Goal: Task Accomplishment & Management: Complete application form

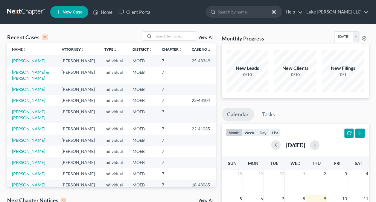
click at [33, 59] on link "[PERSON_NAME]" at bounding box center [28, 60] width 33 height 5
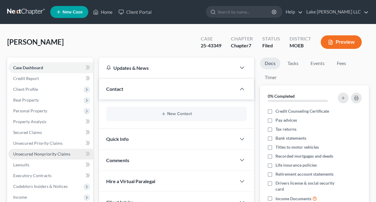
click at [48, 155] on span "Unsecured Nonpriority Claims" at bounding box center [41, 153] width 57 height 5
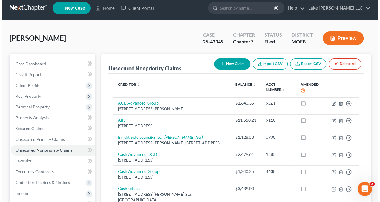
scroll to position [2, 0]
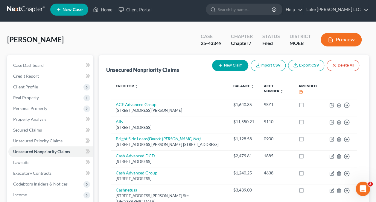
click at [230, 64] on button "New Claim" at bounding box center [230, 65] width 36 height 11
select select "0"
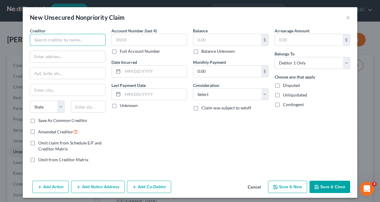
click at [47, 38] on input "text" at bounding box center [68, 40] width 76 height 12
paste input "Speedy Cash [STREET_ADDRESS][PERSON_NAME]"
drag, startPoint x: 98, startPoint y: 39, endPoint x: 86, endPoint y: 40, distance: 12.0
click at [86, 40] on input "Speedy Cash [STREET_ADDRESS][PERSON_NAME]" at bounding box center [68, 40] width 76 height 12
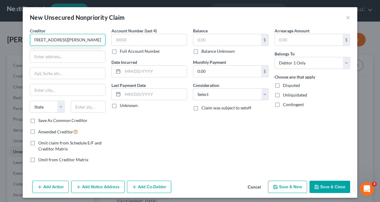
scroll to position [0, 41]
type input "Speedy Cash [STREET_ADDRESS][PERSON_NAME]"
drag, startPoint x: 85, startPoint y: 107, endPoint x: 81, endPoint y: 106, distance: 3.7
click at [85, 107] on input "text" at bounding box center [88, 106] width 35 height 12
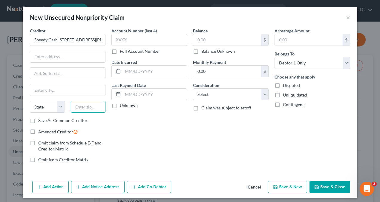
paste input "75006"
type input "75006"
click at [58, 104] on select "State [US_STATE] AK AR AZ CA CO CT DE DC [GEOGRAPHIC_DATA] [GEOGRAPHIC_DATA] GU…" at bounding box center [47, 106] width 35 height 12
type input "Carrollton"
select select "45"
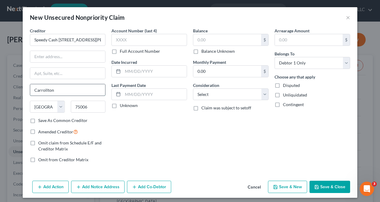
click at [78, 89] on input "Carrollton" at bounding box center [67, 89] width 75 height 11
click at [100, 40] on input "Speedy Cash [STREET_ADDRESS][PERSON_NAME]" at bounding box center [68, 40] width 76 height 12
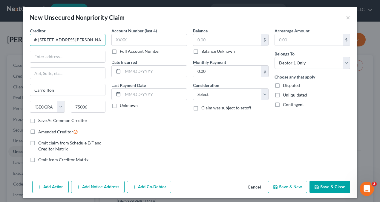
drag, startPoint x: 100, startPoint y: 40, endPoint x: 72, endPoint y: 41, distance: 27.8
click at [72, 41] on input "Speedy Cash [STREET_ADDRESS][PERSON_NAME]" at bounding box center [68, 40] width 76 height 12
drag, startPoint x: 92, startPoint y: 40, endPoint x: 39, endPoint y: 41, distance: 52.6
click at [39, 41] on input "Speedy Cash [STREET_ADDRESS][PERSON_NAME]" at bounding box center [68, 40] width 76 height 12
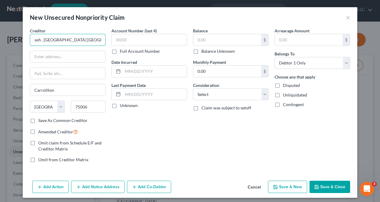
scroll to position [0, 0]
type input "Speedy Cash , [GEOGRAPHIC_DATA] [GEOGRAPHIC_DATA]"
click at [35, 55] on input "text" at bounding box center [67, 56] width 75 height 11
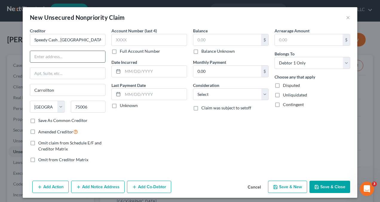
paste input "[STREET_ADDRESS][PERSON_NAME]"
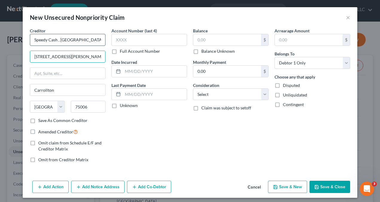
type input "[STREET_ADDRESS][PERSON_NAME]"
click at [85, 40] on input "Speedy Cash , [GEOGRAPHIC_DATA] [GEOGRAPHIC_DATA]" at bounding box center [68, 40] width 76 height 12
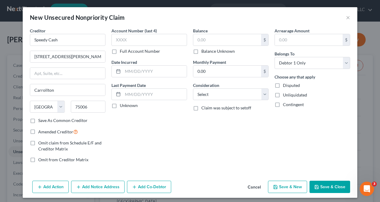
type input "Speedy Cash"
click at [210, 38] on input "text" at bounding box center [227, 39] width 68 height 11
paste input "$1864.00"
type input "1,864.00"
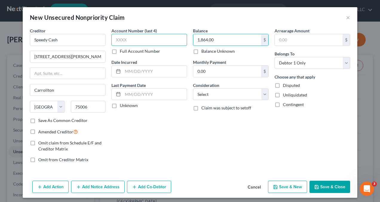
click at [141, 35] on input "text" at bounding box center [150, 40] width 76 height 12
paste input "SC/5"
type input "SC/5"
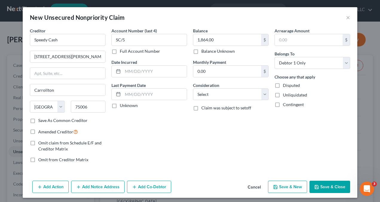
click at [38, 131] on label "Amended Creditor" at bounding box center [58, 131] width 40 height 7
click at [41, 131] on input "Amended Creditor" at bounding box center [43, 130] width 4 height 4
checkbox input "true"
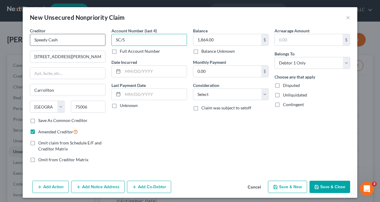
drag, startPoint x: 127, startPoint y: 40, endPoint x: 98, endPoint y: 39, distance: 28.7
click at [98, 39] on div "Creditor * Speedy Cash [STREET_ADDRESS][GEOGRAPHIC_DATA][PERSON_NAME] [US_STATE…" at bounding box center [190, 98] width 327 height 140
paste input "R527"
type input "R527"
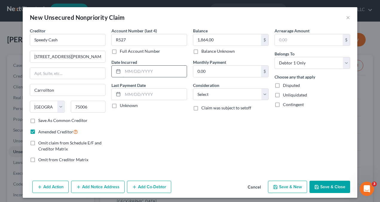
click at [138, 71] on input "text" at bounding box center [155, 70] width 64 height 11
type input "0"
type input "[DATE]"
click at [260, 92] on select "Select Cable / Satellite Services Collection Agency Credit Card Debt Debt Couns…" at bounding box center [231, 94] width 76 height 12
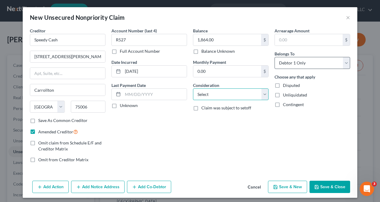
select select "10"
click at [193, 88] on select "Select Cable / Satellite Services Collection Agency Credit Card Debt Debt Couns…" at bounding box center [231, 94] width 76 height 12
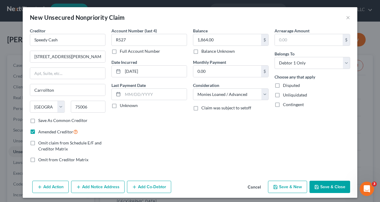
click at [288, 185] on button "Save & New" at bounding box center [287, 186] width 39 height 13
select select "0"
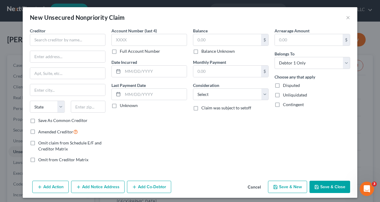
click at [38, 130] on label "Amended Creditor" at bounding box center [58, 131] width 40 height 7
click at [41, 130] on input "Amended Creditor" at bounding box center [43, 130] width 4 height 4
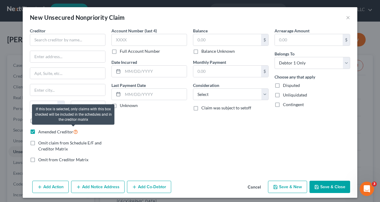
click at [73, 130] on icon at bounding box center [75, 131] width 5 height 6
click at [45, 130] on input "Amended Creditor" at bounding box center [43, 130] width 4 height 4
checkbox input "false"
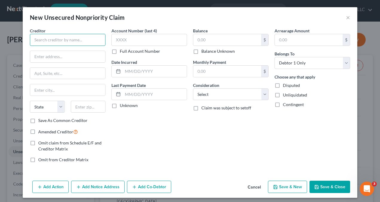
click at [38, 39] on input "text" at bounding box center [68, 40] width 76 height 12
paste input "Advance America"
type input "Advance America"
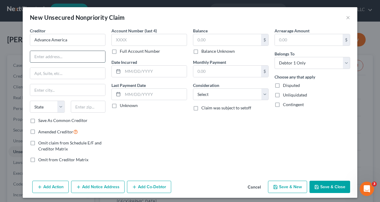
click at [40, 57] on input "text" at bounding box center [67, 56] width 75 height 11
paste input "[STREET_ADDRESS]"
type input "[STREET_ADDRESS]"
click at [84, 107] on input "text" at bounding box center [88, 106] width 35 height 12
paste input "78701"
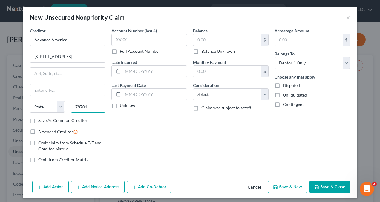
type input "78701"
type input "Austin"
select select "45"
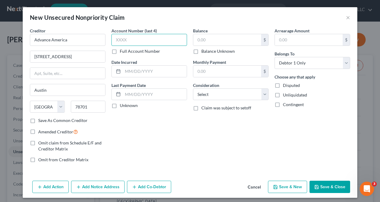
click at [147, 39] on input "text" at bounding box center [150, 40] width 76 height 12
paste input "AP25"
type input "AP25"
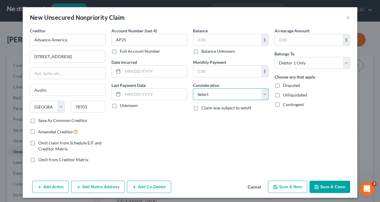
click at [260, 94] on select "Select Cable / Satellite Services Collection Agency Credit Card Debt Debt Couns…" at bounding box center [231, 94] width 76 height 12
select select "10"
click at [193, 88] on select "Select Cable / Satellite Services Collection Agency Credit Card Debt Debt Couns…" at bounding box center [231, 94] width 76 height 12
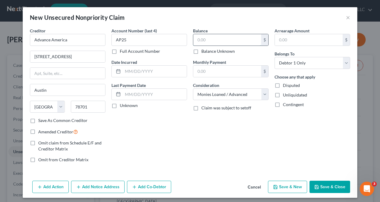
click at [198, 37] on input "text" at bounding box center [227, 39] width 68 height 11
paste input "$1199.00"
type input "1,199.00"
click at [288, 186] on button "Save & New" at bounding box center [287, 186] width 39 height 13
select select "0"
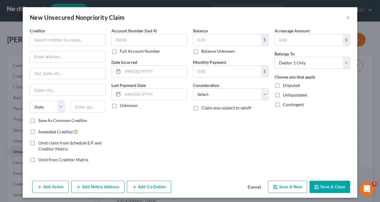
type input "0.00"
click at [65, 40] on input "text" at bounding box center [68, 40] width 76 height 12
paste input "Purchasing Power, LLC"
type input "Purchasing Power, LLC"
click at [46, 54] on input "text" at bounding box center [67, 56] width 75 height 11
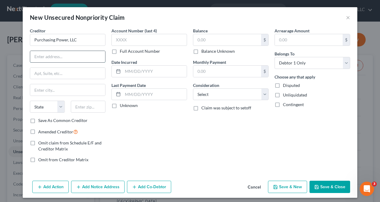
paste input "Attn: Payments Department"
type input "Attn: Payments Department"
click at [60, 71] on input "text" at bounding box center [67, 73] width 75 height 11
paste input "[STREET_ADDRESS] SE Bldg. Ste. 1200"
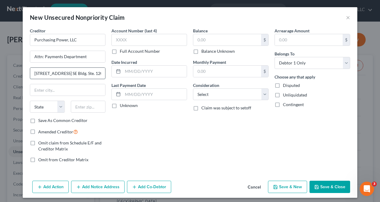
scroll to position [0, 5]
type input "[STREET_ADDRESS] SE Bldg. Ste. 1200"
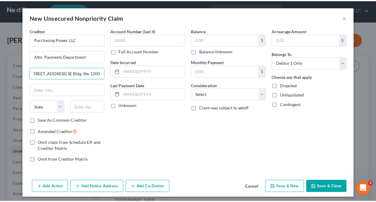
scroll to position [0, 0]
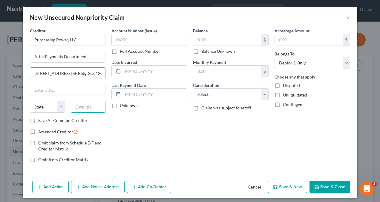
click at [77, 105] on input "text" at bounding box center [88, 106] width 35 height 12
paste input "30339"
type input "30339"
click at [190, 151] on div "Balance $ Balance Unknown Balance Undetermined $ Balance Unknown Monthly Paymen…" at bounding box center [231, 98] width 82 height 140
type input "[GEOGRAPHIC_DATA]"
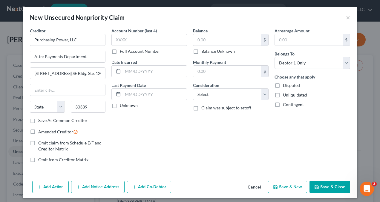
select select "10"
click at [204, 39] on input "text" at bounding box center [227, 39] width 68 height 11
paste input "$4,125.00"
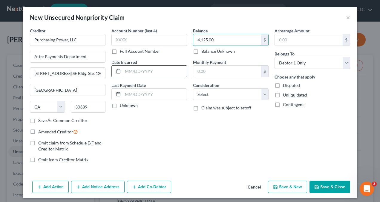
type input "4,125.00"
click at [132, 71] on input "text" at bounding box center [155, 70] width 64 height 11
click at [127, 71] on input "12312022" at bounding box center [155, 70] width 64 height 11
click at [134, 71] on input "12/312022" at bounding box center [155, 70] width 64 height 11
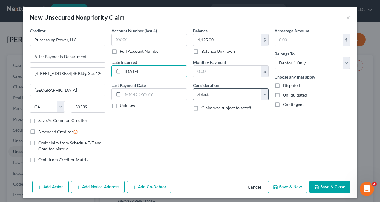
type input "[DATE]"
click at [262, 94] on select "Select Cable / Satellite Services Collection Agency Credit Card Debt Debt Couns…" at bounding box center [231, 94] width 76 height 12
select select "10"
click at [193, 88] on select "Select Cable / Satellite Services Collection Agency Credit Card Debt Debt Couns…" at bounding box center [231, 94] width 76 height 12
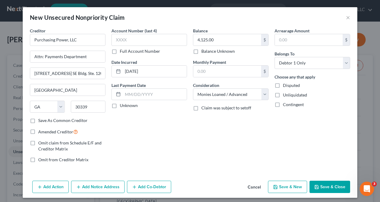
click at [329, 187] on button "Save & Close" at bounding box center [330, 186] width 41 height 13
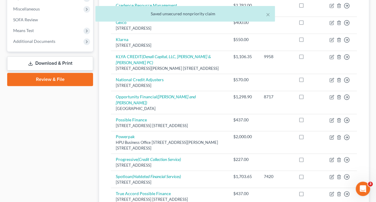
scroll to position [244, 0]
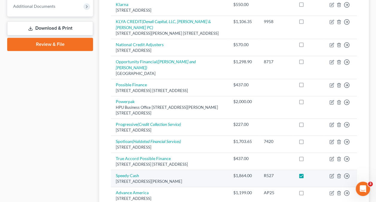
click at [306, 177] on label at bounding box center [306, 177] width 0 height 0
click at [309, 172] on input "checkbox" at bounding box center [311, 174] width 4 height 4
checkbox input "false"
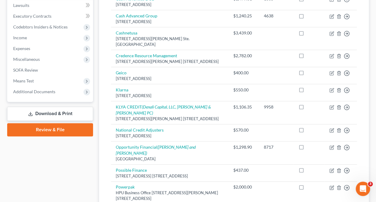
scroll to position [164, 0]
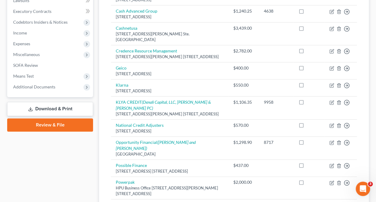
click at [56, 108] on link "Download & Print" at bounding box center [50, 109] width 86 height 14
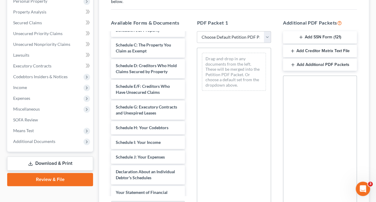
scroll to position [52, 0]
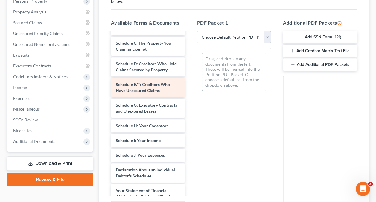
click at [135, 93] on span "Schedule E/F: Creditors Who Have Unsecured Claims" at bounding box center [143, 87] width 54 height 11
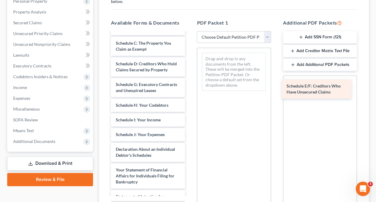
drag, startPoint x: 147, startPoint y: 101, endPoint x: 318, endPoint y: 91, distance: 171.0
click at [190, 91] on div "Schedule E/F: Creditors Who Have Unsecured Claims Voluntary Petition for Indivi…" at bounding box center [147, 146] width 83 height 331
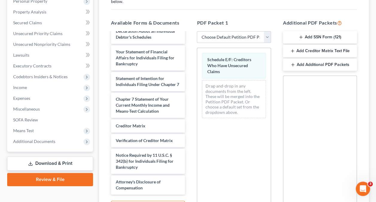
scroll to position [174, 0]
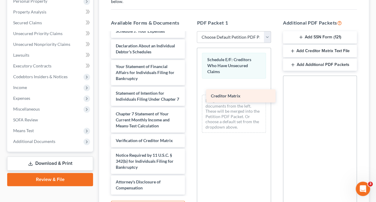
drag, startPoint x: 133, startPoint y: 145, endPoint x: 228, endPoint y: 95, distance: 107.3
click at [190, 95] on div "Creditor Matrix Voluntary Petition for Individuals Filing for Bankruptcy Summar…" at bounding box center [147, 35] width 83 height 317
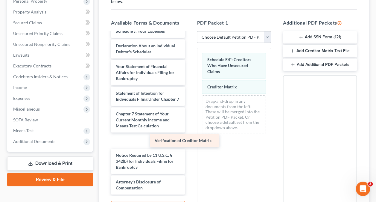
scroll to position [164, 0]
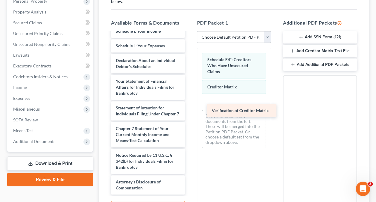
drag, startPoint x: 132, startPoint y: 144, endPoint x: 229, endPoint y: 107, distance: 103.4
click at [190, 107] on div "Verification of Creditor Matrix Voluntary Petition for Individuals Filing for B…" at bounding box center [147, 43] width 83 height 302
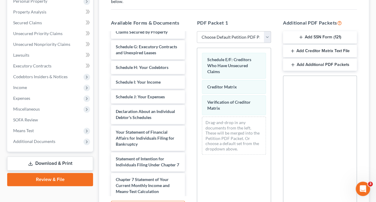
scroll to position [90, 0]
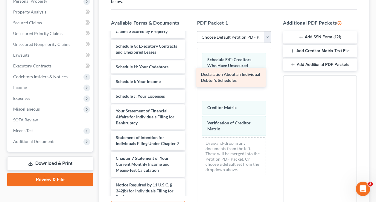
drag, startPoint x: 128, startPoint y: 133, endPoint x: 213, endPoint y: 79, distance: 100.9
click at [190, 79] on div "Declaration About an Individual Debtor's Schedules Voluntary Petition for Indiv…" at bounding box center [147, 82] width 83 height 281
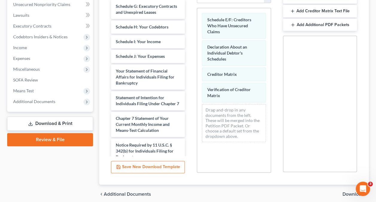
scroll to position [173, 0]
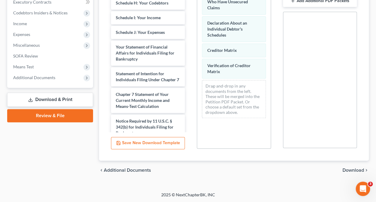
click at [352, 168] on span "Download" at bounding box center [353, 169] width 22 height 5
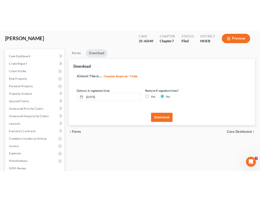
scroll to position [9, 0]
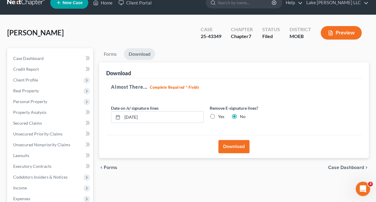
click at [228, 147] on button "Download" at bounding box center [233, 146] width 31 height 13
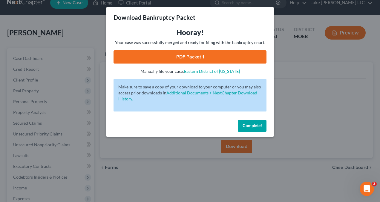
click at [185, 59] on link "PDF Packet 1" at bounding box center [190, 56] width 153 height 13
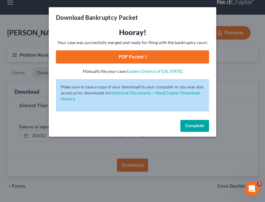
click at [193, 124] on span "Complete!" at bounding box center [194, 125] width 19 height 5
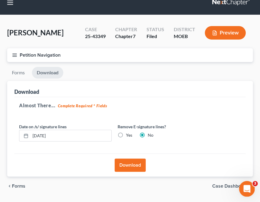
click at [247, 187] on icon "Open Intercom Messenger" at bounding box center [246, 187] width 4 height 5
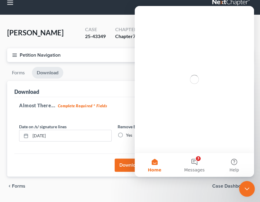
scroll to position [0, 0]
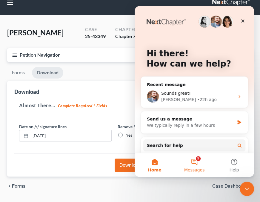
click at [196, 160] on button "5 Messages" at bounding box center [195, 164] width 40 height 24
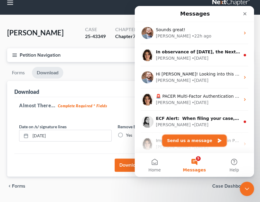
click at [195, 139] on button "Send us a message" at bounding box center [194, 140] width 65 height 12
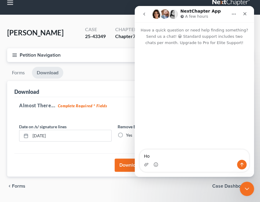
type textarea "H"
click at [148, 156] on textarea "In [US_STATE] we have to file the entire amended" at bounding box center [194, 151] width 109 height 16
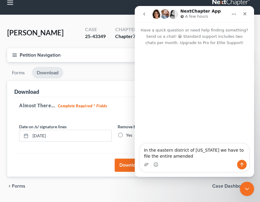
click at [179, 154] on textarea "In the eastern district of [US_STATE] we have to file the entire amended" at bounding box center [194, 151] width 109 height 16
click at [178, 156] on textarea "In the eastern district of [US_STATE], we have to file the entire amended" at bounding box center [194, 151] width 109 height 16
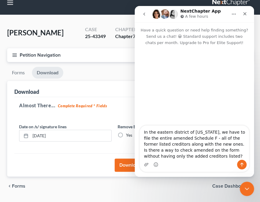
click at [196, 144] on textarea "In the eastern district of [US_STATE], we have to file the entire amended Sched…" at bounding box center [194, 142] width 109 height 34
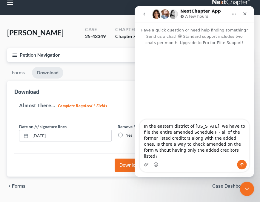
type textarea "In the eastern district of [US_STATE], we have to file the entire amended Sched…"
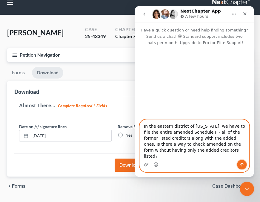
click at [243, 162] on icon "Send a message…" at bounding box center [242, 164] width 5 height 5
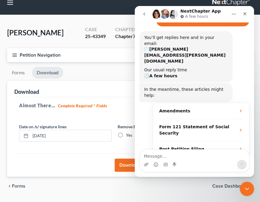
scroll to position [84, 0]
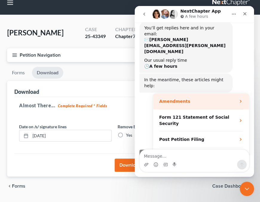
click at [239, 99] on icon "Operator says…" at bounding box center [241, 101] width 5 height 5
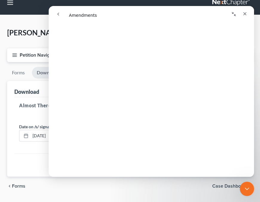
scroll to position [49, 0]
click at [242, 13] on div "Close" at bounding box center [245, 13] width 11 height 11
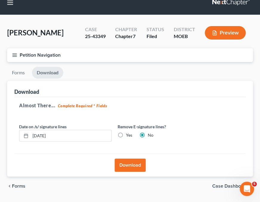
scroll to position [0, 0]
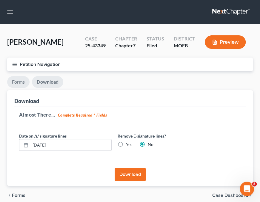
click at [18, 82] on link "Forms" at bounding box center [18, 82] width 22 height 12
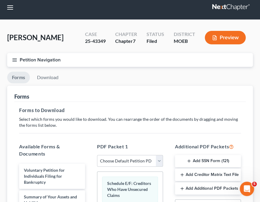
scroll to position [3, 0]
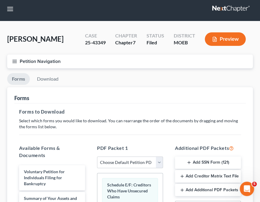
click at [16, 57] on button "Petition Navigation" at bounding box center [130, 61] width 246 height 14
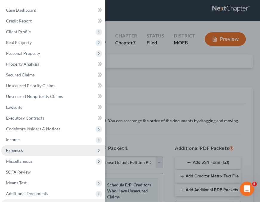
click at [29, 146] on span "Expenses" at bounding box center [53, 150] width 104 height 11
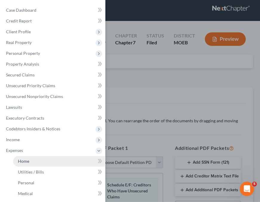
click at [37, 160] on link "Home" at bounding box center [59, 160] width 92 height 11
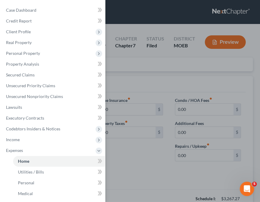
click at [144, 75] on div "Case Dashboard Payments Invoices Payments Payments Credit Report Client Profile" at bounding box center [130, 101] width 260 height 202
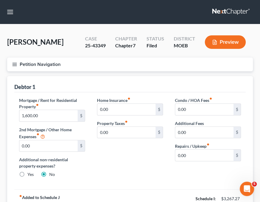
click at [15, 64] on icon "button" at bounding box center [14, 64] width 5 height 5
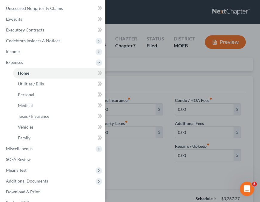
scroll to position [99, 0]
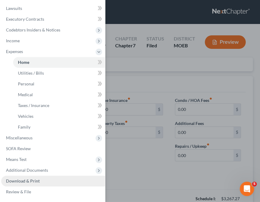
click at [31, 182] on span "Download & Print" at bounding box center [23, 180] width 34 height 5
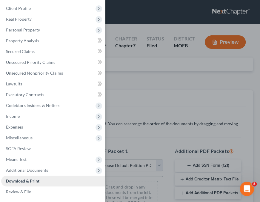
scroll to position [23, 0]
click at [161, 83] on div "Case Dashboard Payments Invoices Payments Payments Credit Report Client Profile" at bounding box center [130, 101] width 260 height 202
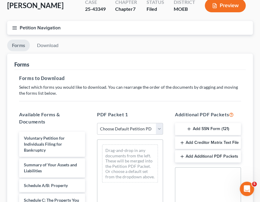
scroll to position [34, 0]
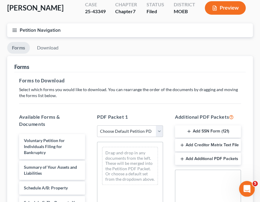
click at [248, 186] on icon "Open Intercom Messenger" at bounding box center [247, 188] width 10 height 10
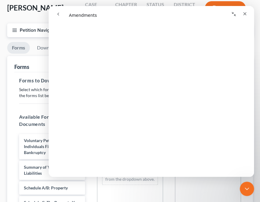
scroll to position [56, 0]
click at [243, 10] on div "Close" at bounding box center [245, 13] width 11 height 11
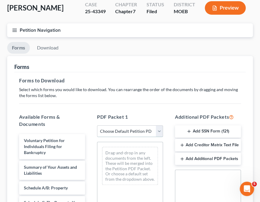
click at [157, 130] on select "Choose Default Petition PDF Packet Complete Bankruptcy Petition (all forms and …" at bounding box center [130, 131] width 66 height 12
select select "2"
click at [97, 125] on select "Choose Default Petition PDF Packet Complete Bankruptcy Petition (all forms and …" at bounding box center [130, 131] width 66 height 12
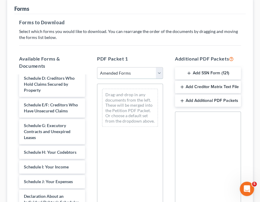
scroll to position [86, 0]
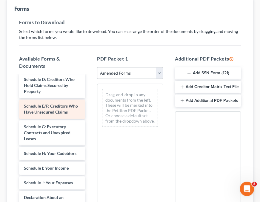
click at [49, 108] on span "Schedule E/F: Creditors Who Have Unsecured Claims" at bounding box center [51, 108] width 54 height 11
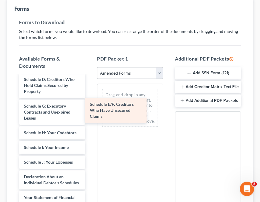
drag, startPoint x: 48, startPoint y: 106, endPoint x: 117, endPoint y: 105, distance: 69.4
click at [90, 105] on div "Schedule E/F: Creditors Who Have Unsecured Claims Voluntary Petition for Indivi…" at bounding box center [52, 170] width 76 height 361
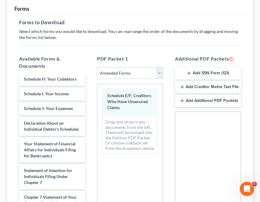
scroll to position [136, 0]
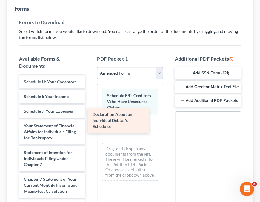
drag, startPoint x: 43, startPoint y: 141, endPoint x: 112, endPoint y: 124, distance: 70.8
click at [90, 124] on div "Declaration About an Individual Debtor's Schedules Voluntary Petition for Indiv…" at bounding box center [52, 109] width 76 height 341
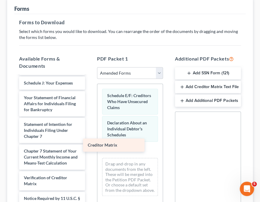
scroll to position [182, 0]
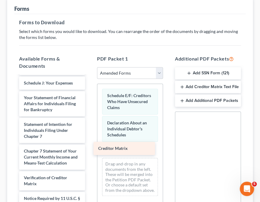
drag, startPoint x: 37, startPoint y: 155, endPoint x: 112, endPoint y: 148, distance: 75.2
click at [90, 148] on div "Creditor Matrix Voluntary Petition for Individuals Filing for Bankruptcy Summar…" at bounding box center [52, 74] width 76 height 326
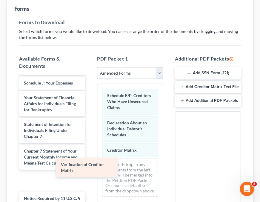
scroll to position [162, 0]
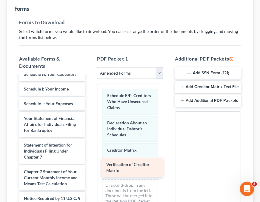
drag, startPoint x: 44, startPoint y: 174, endPoint x: 130, endPoint y: 168, distance: 85.7
click at [90, 168] on div "Verification of Creditor Matrix Voluntary Petition for Individuals Filing for B…" at bounding box center [52, 84] width 76 height 305
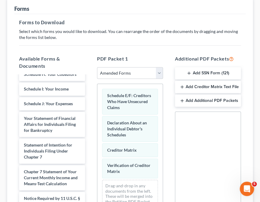
scroll to position [195, 0]
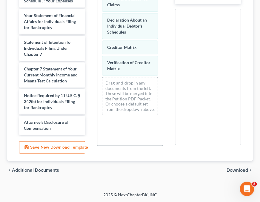
click at [237, 167] on span "Download" at bounding box center [238, 169] width 22 height 5
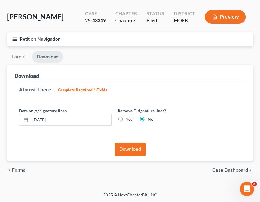
click at [135, 147] on button "Download" at bounding box center [130, 148] width 31 height 13
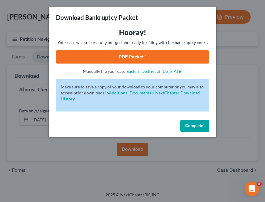
click at [142, 55] on link "PDF Packet 1" at bounding box center [132, 56] width 153 height 13
click at [193, 125] on span "Complete!" at bounding box center [194, 125] width 19 height 5
